Goal: Task Accomplishment & Management: Use online tool/utility

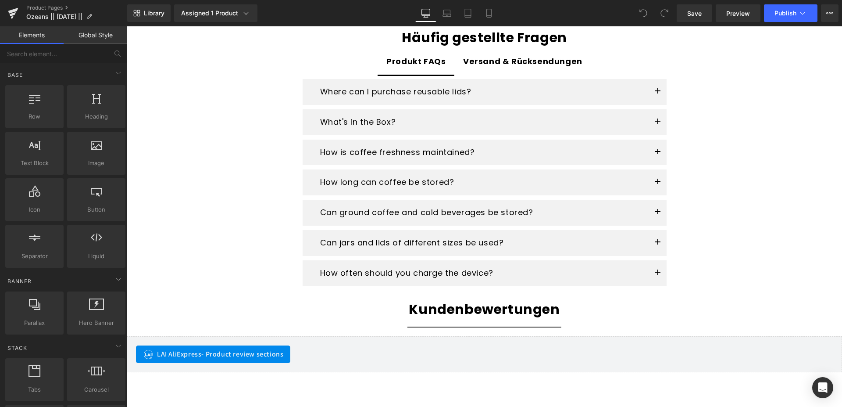
scroll to position [1477, 0]
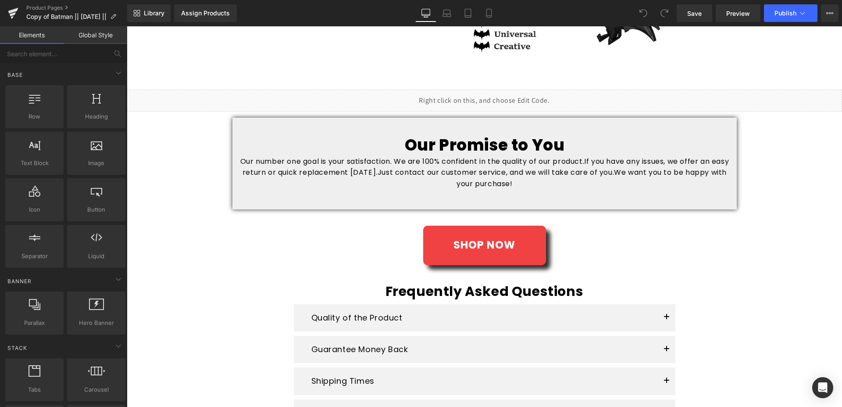
scroll to position [1522, 0]
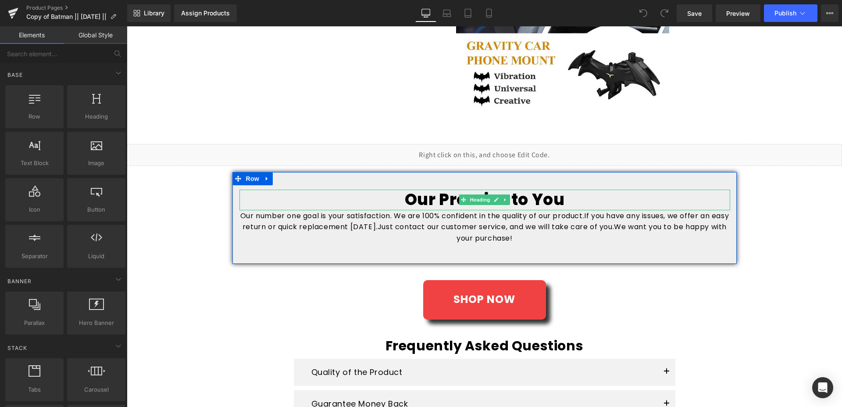
click at [463, 194] on h1 "Our Promise to You" at bounding box center [485, 200] width 491 height 21
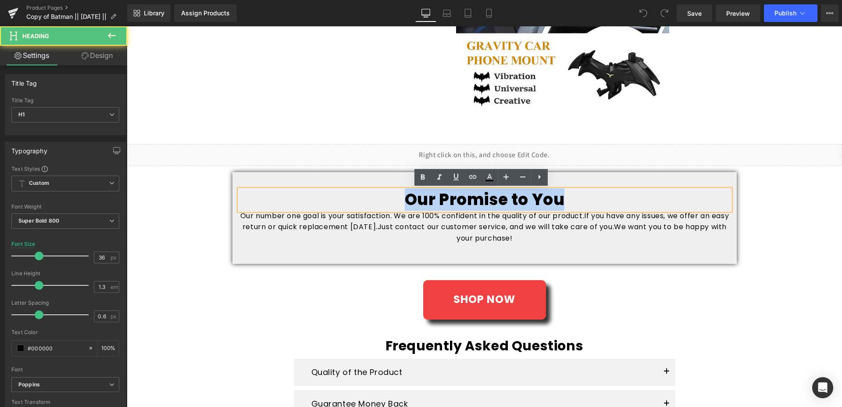
drag, startPoint x: 402, startPoint y: 199, endPoint x: 581, endPoint y: 193, distance: 179.5
click at [581, 193] on h1 "Our Promise to You" at bounding box center [485, 200] width 491 height 21
copy h1 "Our Promise to You"
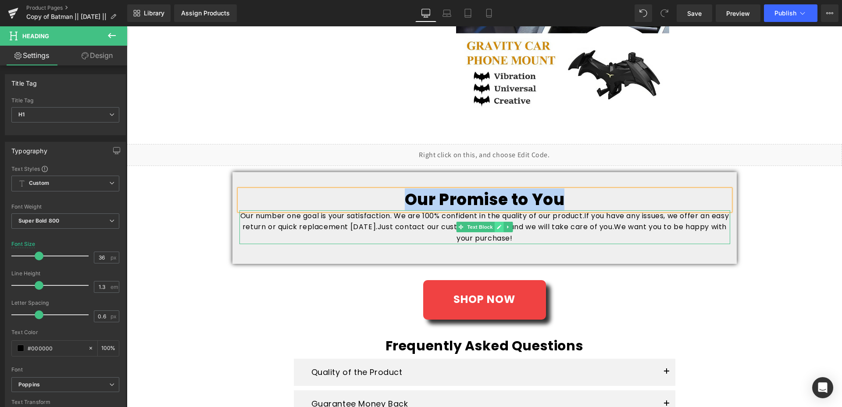
click at [497, 227] on icon at bounding box center [499, 227] width 4 height 4
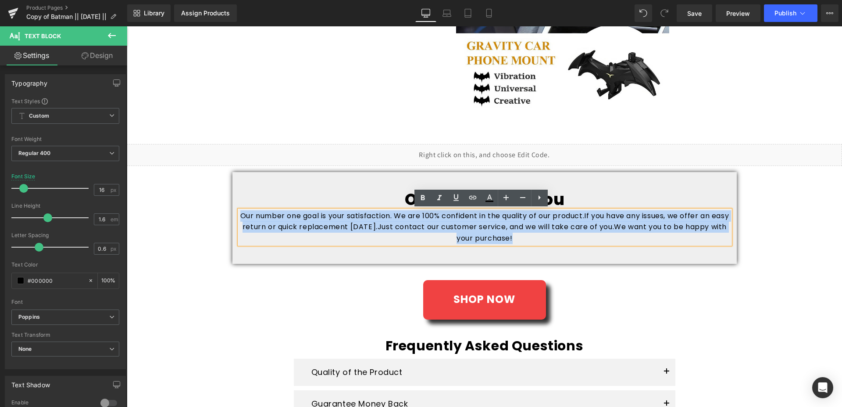
drag, startPoint x: 542, startPoint y: 236, endPoint x: 244, endPoint y: 212, distance: 299.3
click at [244, 212] on p "Our number one goal is your satisfaction. We are 100% confident in the quality …" at bounding box center [485, 227] width 491 height 34
copy p "Our number one goal is your satisfaction. We are 100% confident in the quality …"
